Goal: Information Seeking & Learning: Learn about a topic

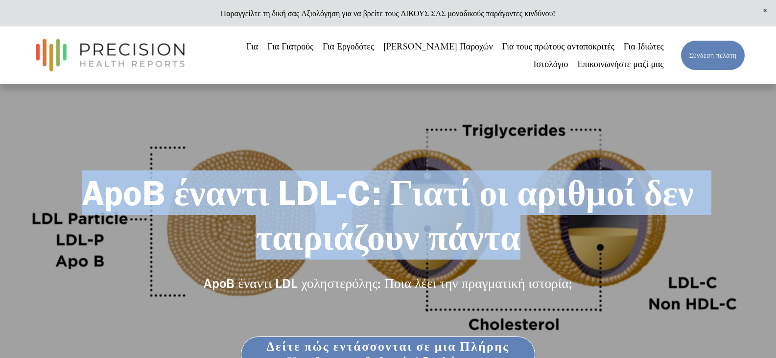
drag, startPoint x: 85, startPoint y: 187, endPoint x: 527, endPoint y: 248, distance: 446.0
click at [527, 248] on h1 "ApoB έναντι LDL-C: Γιατί οι αριθμοί δεν ταιριάζουν πάντα" at bounding box center [388, 214] width 714 height 89
copy font "ApoB έναντι LDL-C: Γιατί οι αριθμοί δεν ταιριάζουν πάντα"
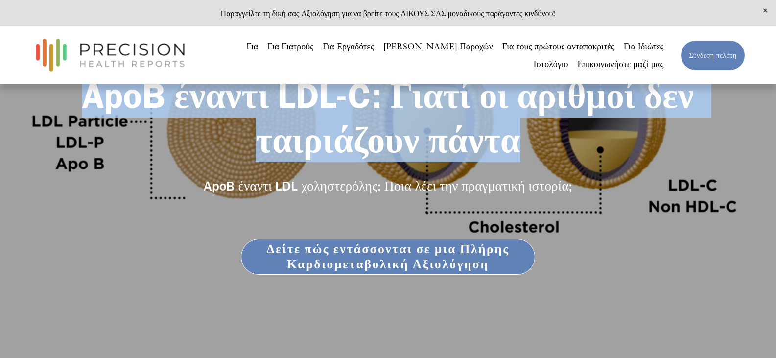
scroll to position [98, 0]
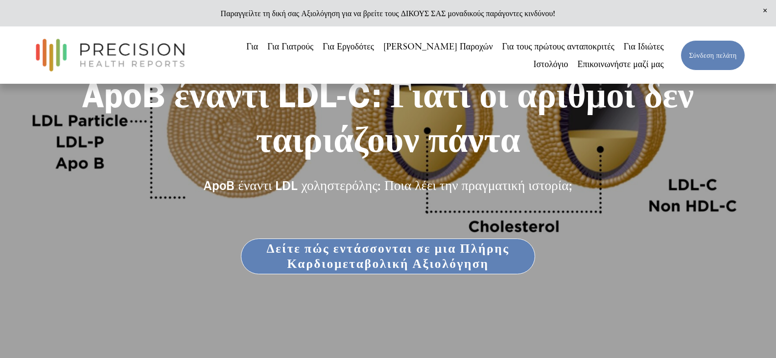
click at [609, 294] on div "ApoB έναντι LDL-C: Γιατί οι αριθμοί δεν ταιριάζουν πάντα ApoB έναντι LDL χοληστ…" at bounding box center [388, 183] width 776 height 223
drag, startPoint x: 175, startPoint y: 179, endPoint x: 179, endPoint y: 230, distance: 50.6
click at [179, 230] on div "ApoB έναντι LDL-C: Γιατί οι αριθμοί δεν ταιριάζουν πάντα ApoB έναντι LDL χοληστ…" at bounding box center [388, 183] width 776 height 223
click at [99, 146] on h1 "ApoB έναντι LDL-C: Γιατί οι αριθμοί δεν ταιριάζουν πάντα" at bounding box center [388, 116] width 714 height 89
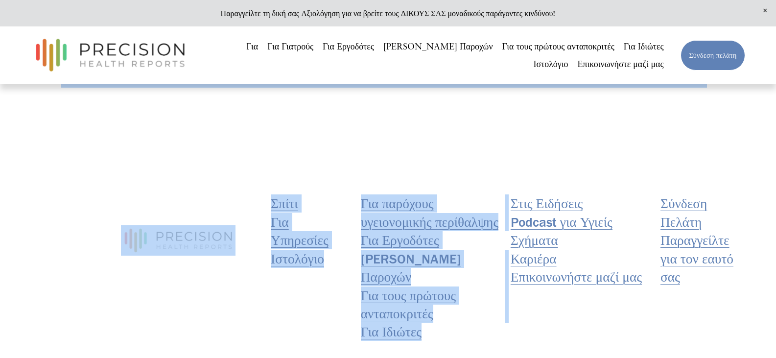
scroll to position [3713, 0]
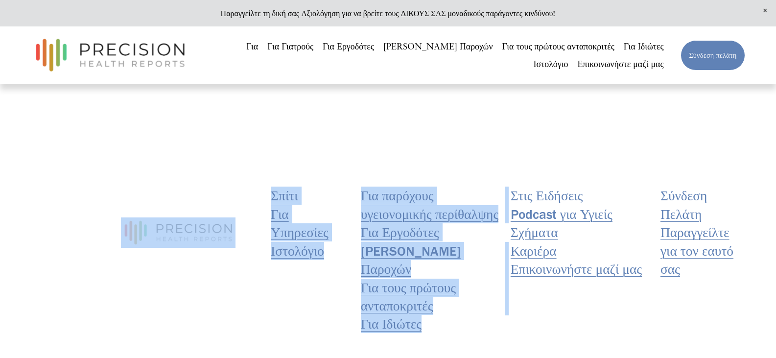
drag, startPoint x: 67, startPoint y: 145, endPoint x: 751, endPoint y: 106, distance: 685.3
copy div "ια δεκαετίες, η LDL χοληστερόλη (LDL-C) αποτελούσε τον τυπικό εργαστηριακό δείκ…"
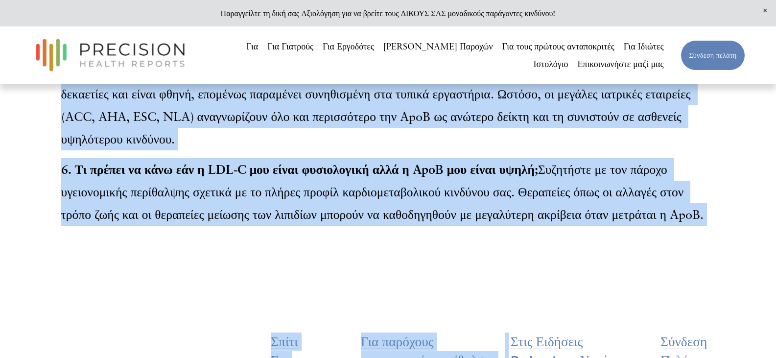
scroll to position [3468, 0]
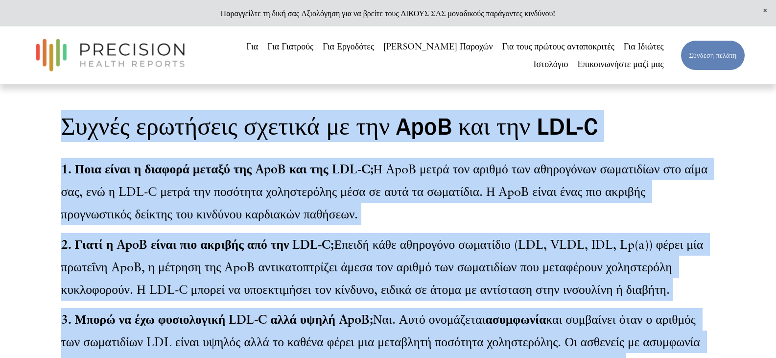
scroll to position [2978, 0]
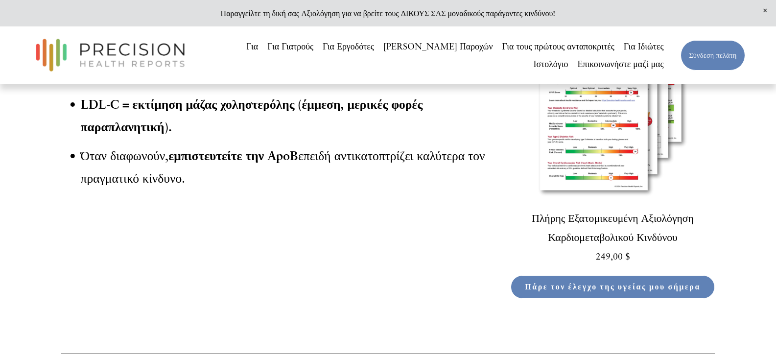
scroll to position [2880, 0]
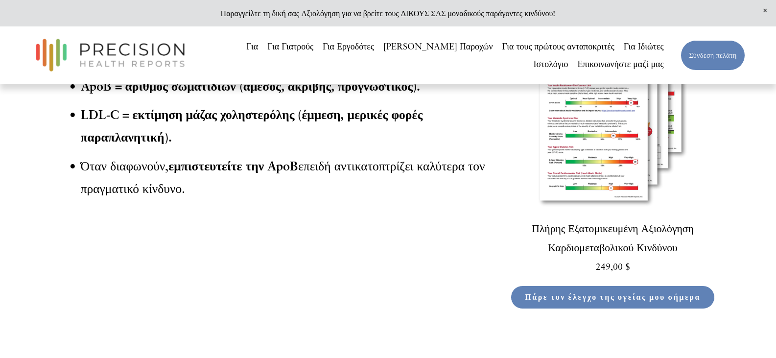
click at [604, 173] on img at bounding box center [613, 108] width 205 height 205
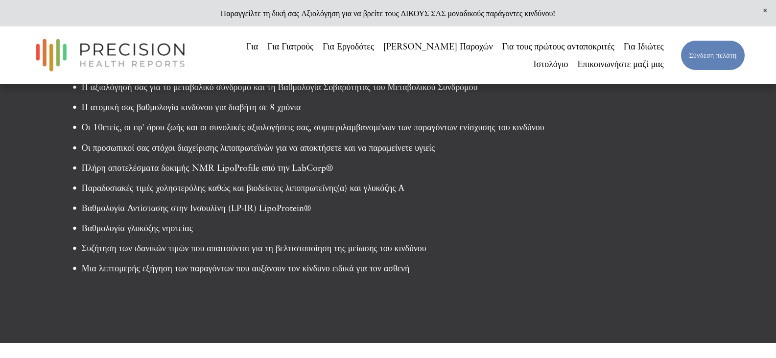
scroll to position [411, 0]
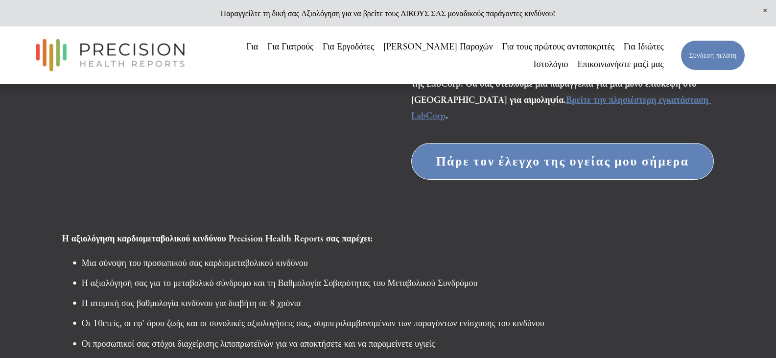
click at [548, 169] on font "Πάρε τον έλεγχο της υγείας μου σήμερα" at bounding box center [562, 161] width 253 height 15
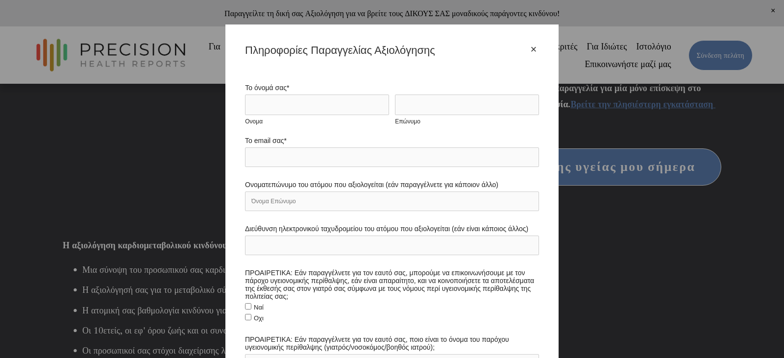
click at [530, 48] on font "×" at bounding box center [533, 49] width 6 height 12
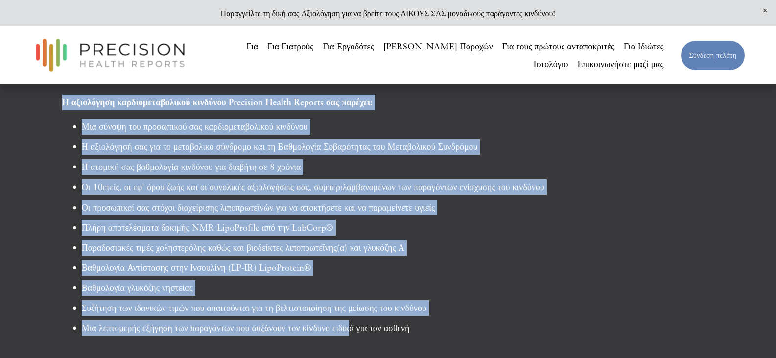
scroll to position [685, 0]
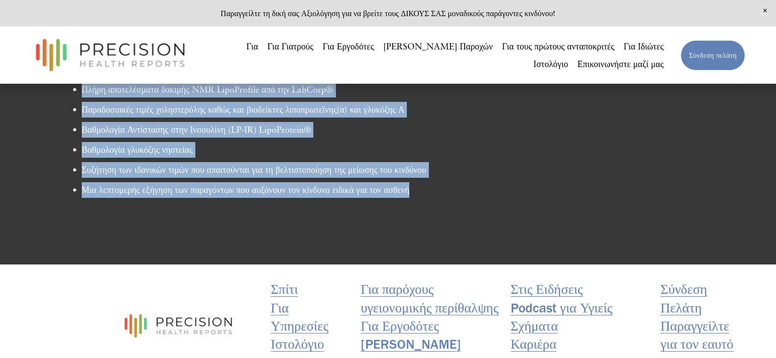
drag, startPoint x: 58, startPoint y: 191, endPoint x: 442, endPoint y: 202, distance: 384.6
click at [442, 198] on div "Η αξιολόγηση καρδιομεταβολικού κινδύνου Precision Health Reports σας παρέχει: Μ…" at bounding box center [388, 77] width 668 height 242
copy div "Η αξιολόγηση καρδιομεταβολικού κινδύνου Precision Health Reports σας παρέχει: Μ…"
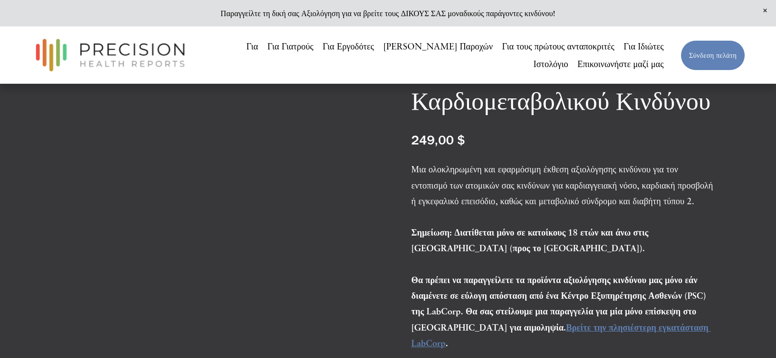
scroll to position [146, 0]
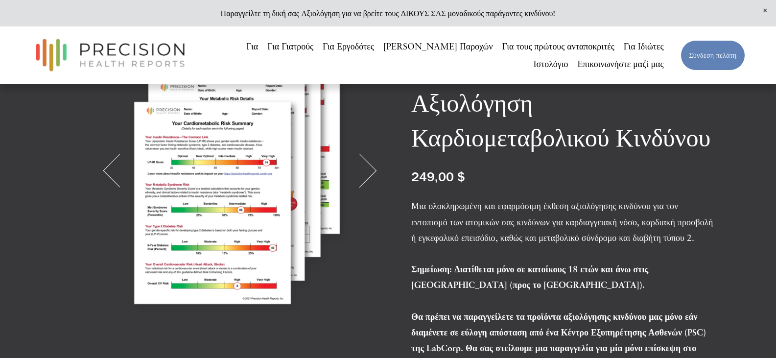
click at [384, 165] on div "Εικόνα 1 από 2" at bounding box center [240, 171] width 297 height 297
click at [376, 172] on button "Επόμενος" at bounding box center [359, 170] width 33 height 33
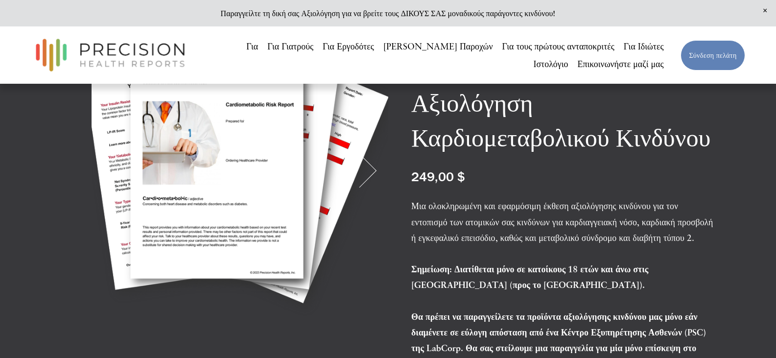
click at [376, 172] on button "Επόμενος" at bounding box center [359, 170] width 33 height 33
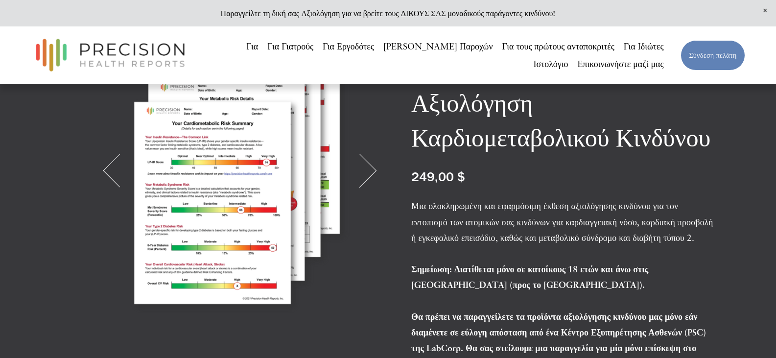
click at [376, 172] on button "Επόμενος" at bounding box center [359, 170] width 33 height 33
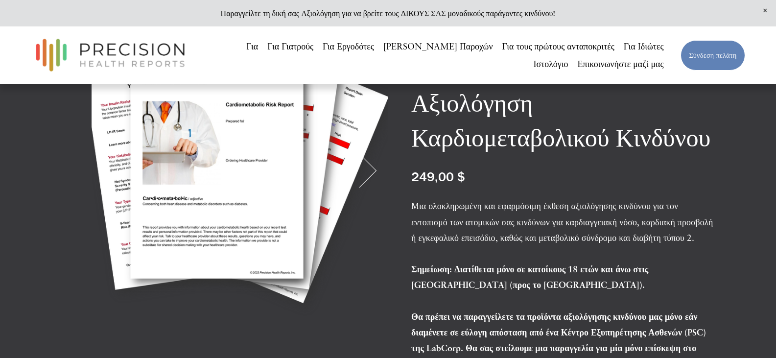
click at [376, 172] on button "Επόμενος" at bounding box center [359, 170] width 33 height 33
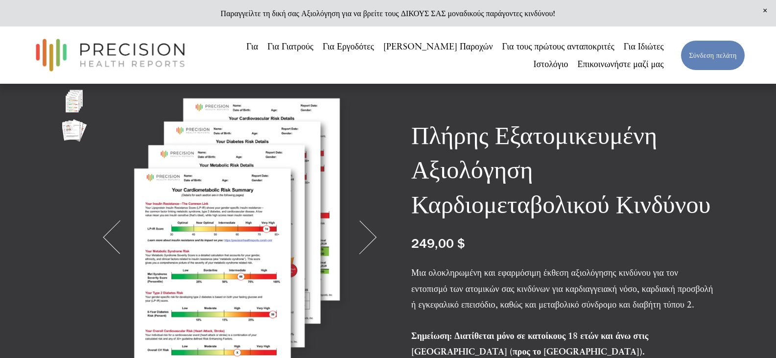
scroll to position [48, 0]
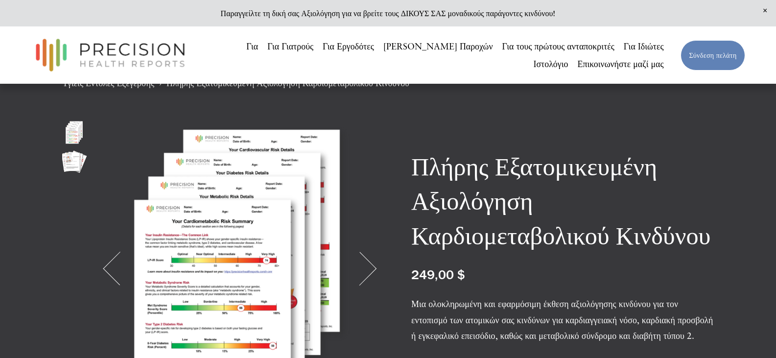
click at [188, 268] on div "Εικόνα 1 από 2" at bounding box center [240, 268] width 297 height 297
click at [73, 135] on img "Εικόνα 1 από 2" at bounding box center [74, 132] width 24 height 24
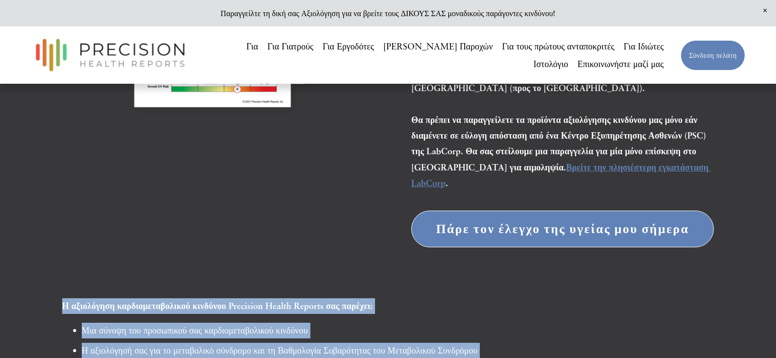
scroll to position [343, 0]
click at [568, 187] on font "Βρείτε την πλησιέστερη εγκατάσταση LabCorp" at bounding box center [561, 176] width 300 height 26
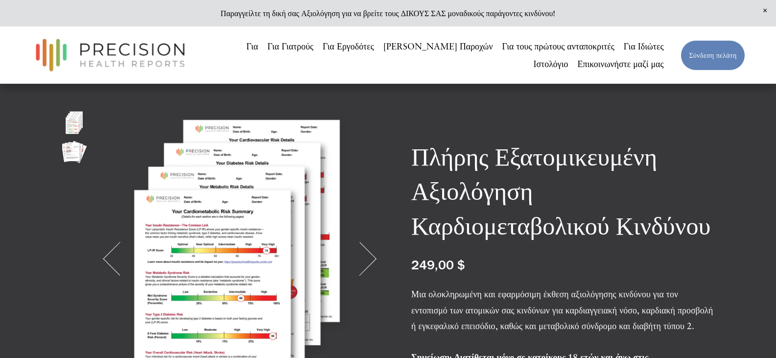
scroll to position [49, 0]
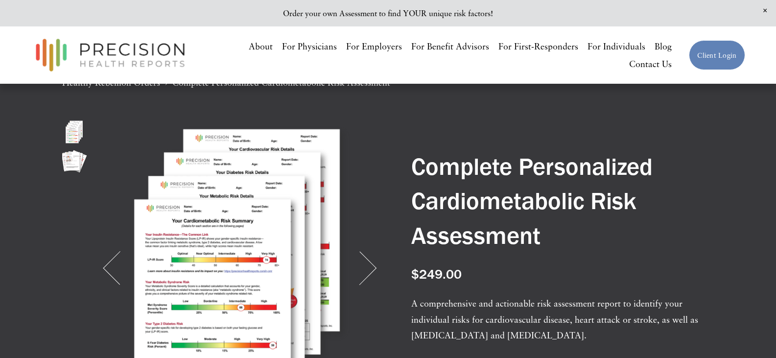
drag, startPoint x: 418, startPoint y: 164, endPoint x: 548, endPoint y: 244, distance: 153.0
click at [548, 244] on h1 "Complete Personalized Cardiometabolic Risk Assessment" at bounding box center [562, 200] width 303 height 103
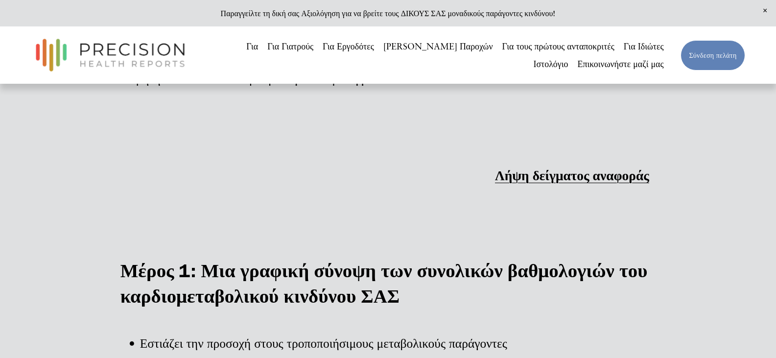
scroll to position [1322, 0]
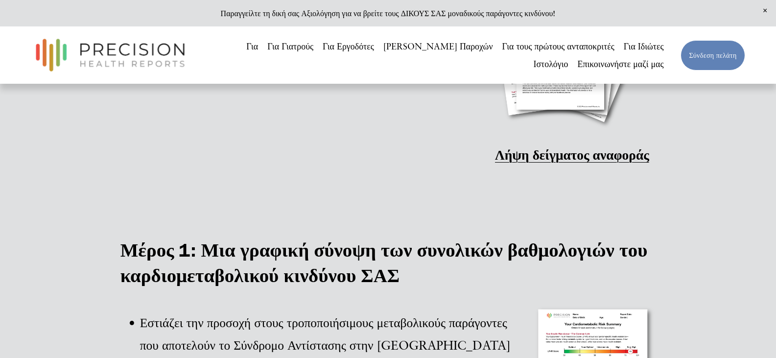
click at [547, 163] on font "Λήψη δείγματος αναφοράς" at bounding box center [572, 155] width 154 height 16
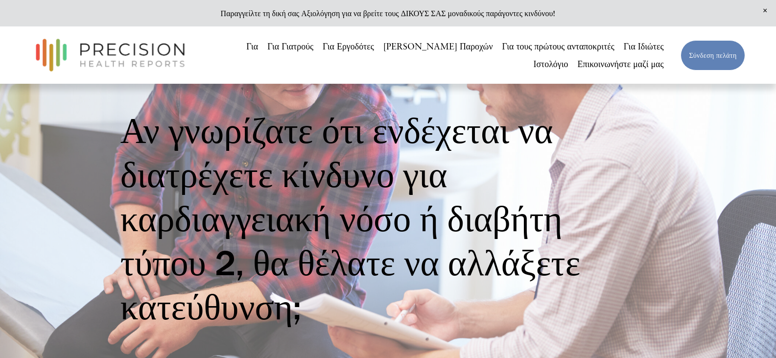
scroll to position [49, 0]
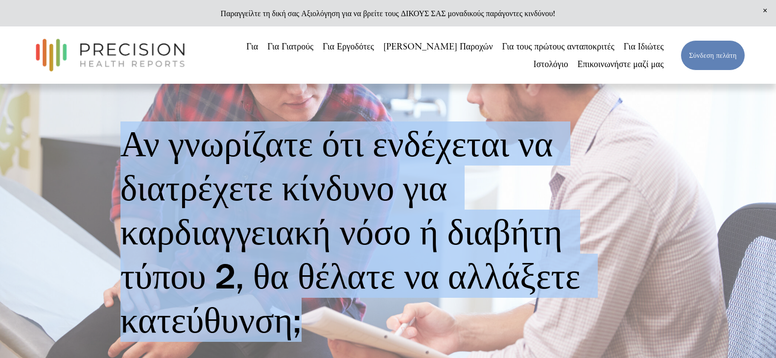
drag, startPoint x: 116, startPoint y: 141, endPoint x: 316, endPoint y: 325, distance: 272.4
click at [316, 325] on div "Αν γνωρίζατε ότι ενδέχεται να διατρέχετε κίνδυνο για καρδιαγγειακή νόσο ή διαβή…" at bounding box center [388, 231] width 552 height 220
copy font "Αν γνωρίζατε ότι ενδέχεται να διατρέχετε κίνδυνο για καρδιαγγειακή νόσο ή διαβή…"
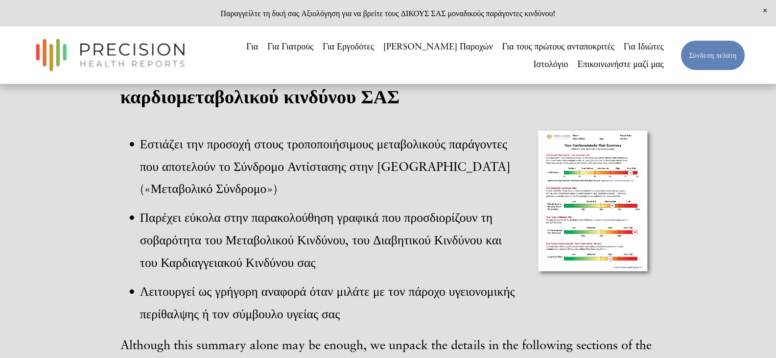
scroll to position [1518, 0]
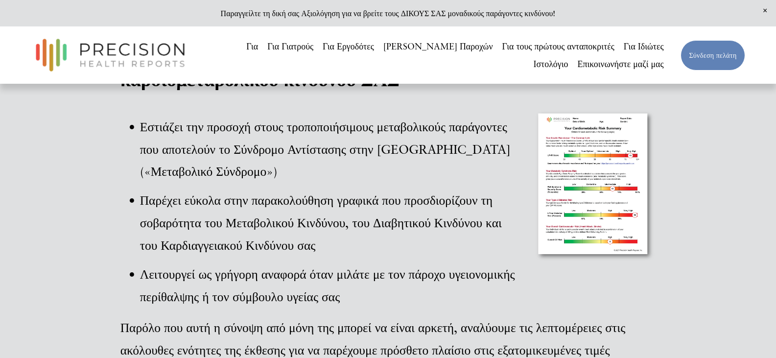
click at [610, 196] on div at bounding box center [594, 185] width 121 height 153
click at [598, 217] on div at bounding box center [594, 185] width 121 height 153
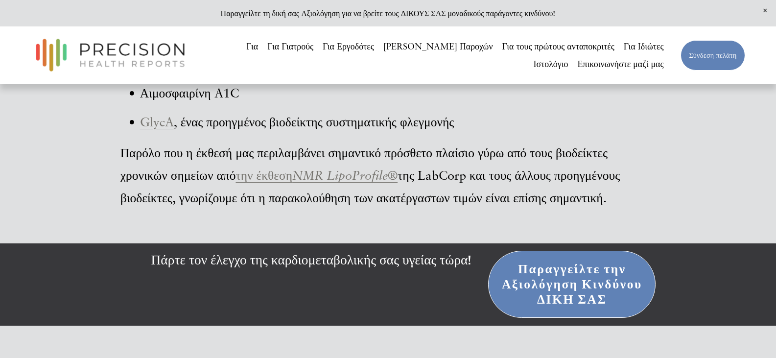
scroll to position [3624, 0]
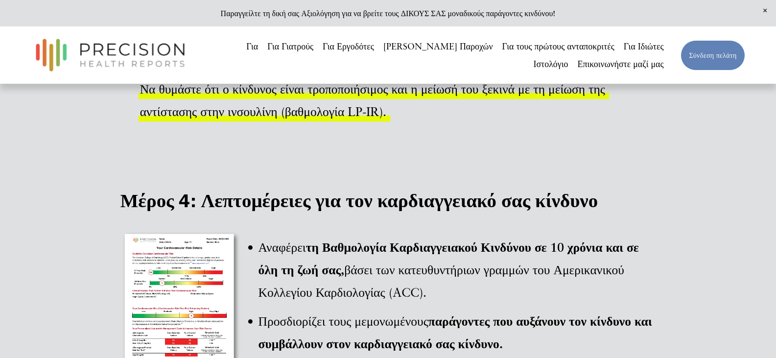
scroll to position [1812, 0]
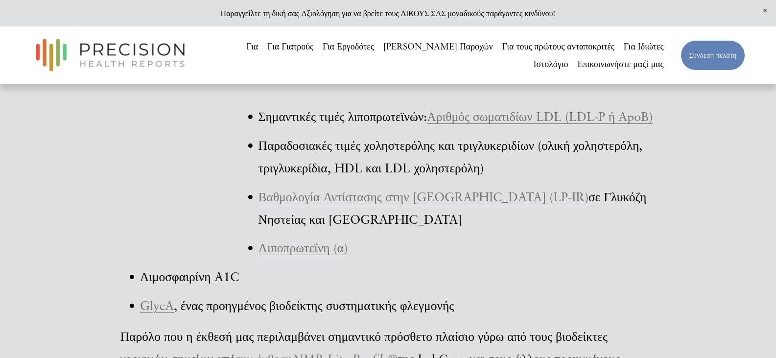
scroll to position [3428, 0]
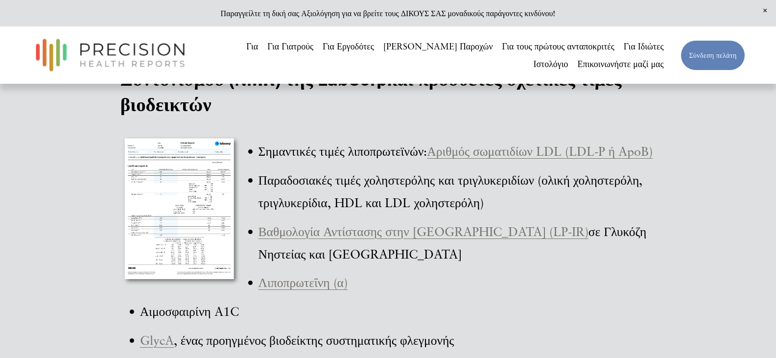
click at [182, 238] on div at bounding box center [180, 211] width 121 height 154
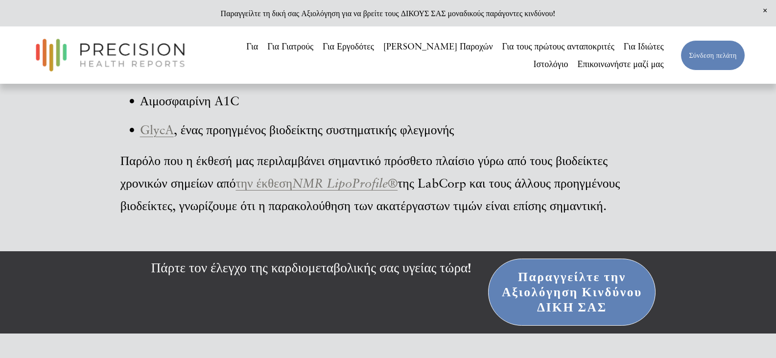
scroll to position [3624, 0]
